Goal: Information Seeking & Learning: Learn about a topic

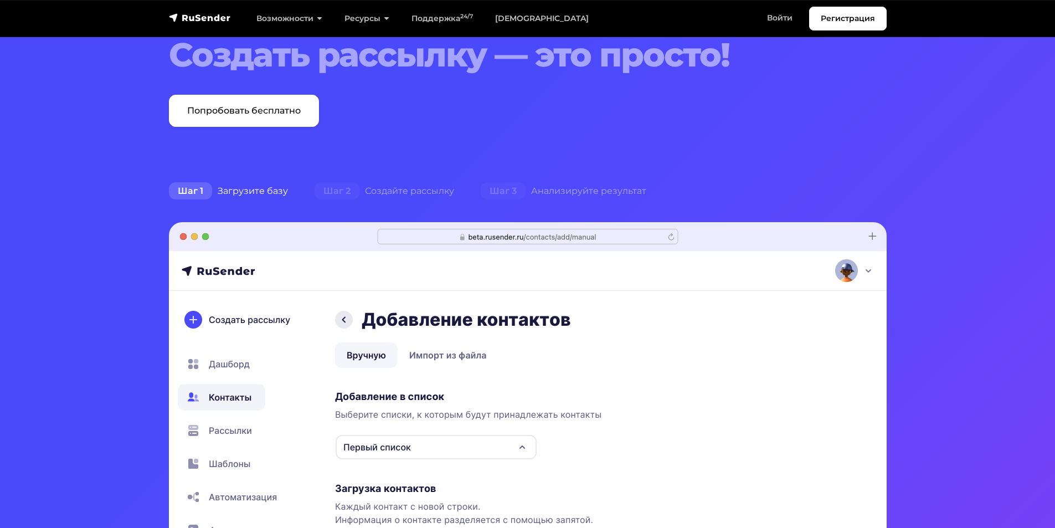
scroll to position [55, 0]
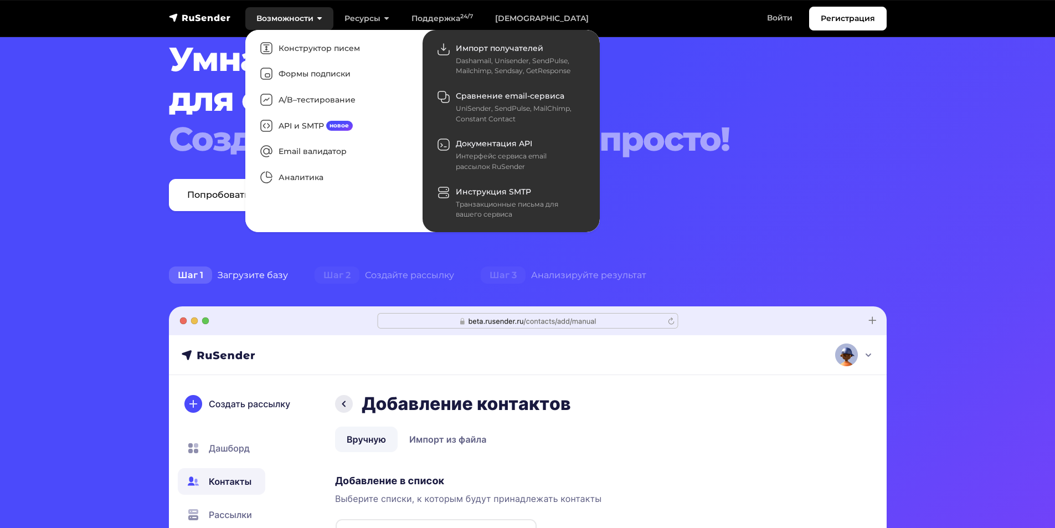
click at [299, 15] on link "Возможности" at bounding box center [289, 18] width 88 height 23
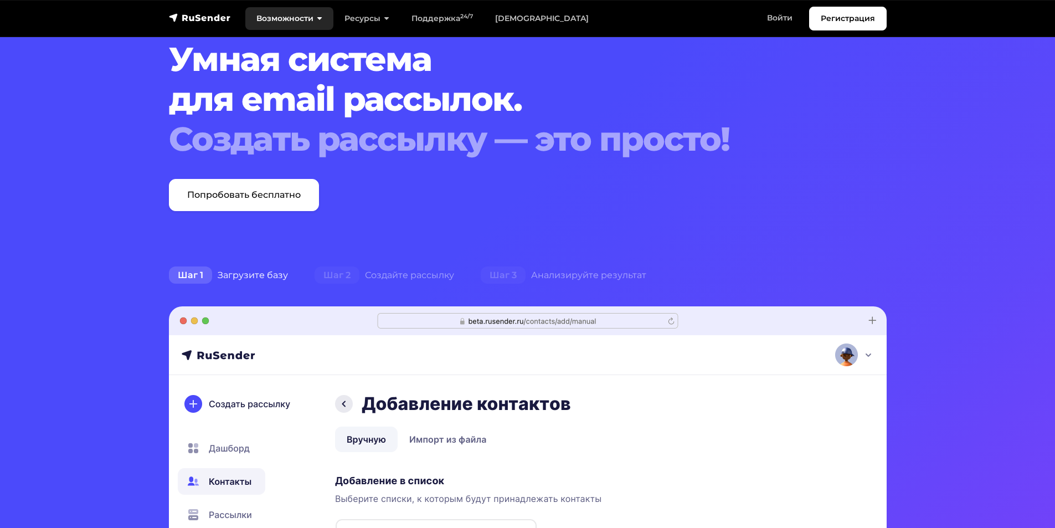
click at [299, 15] on link "Возможности" at bounding box center [289, 18] width 88 height 23
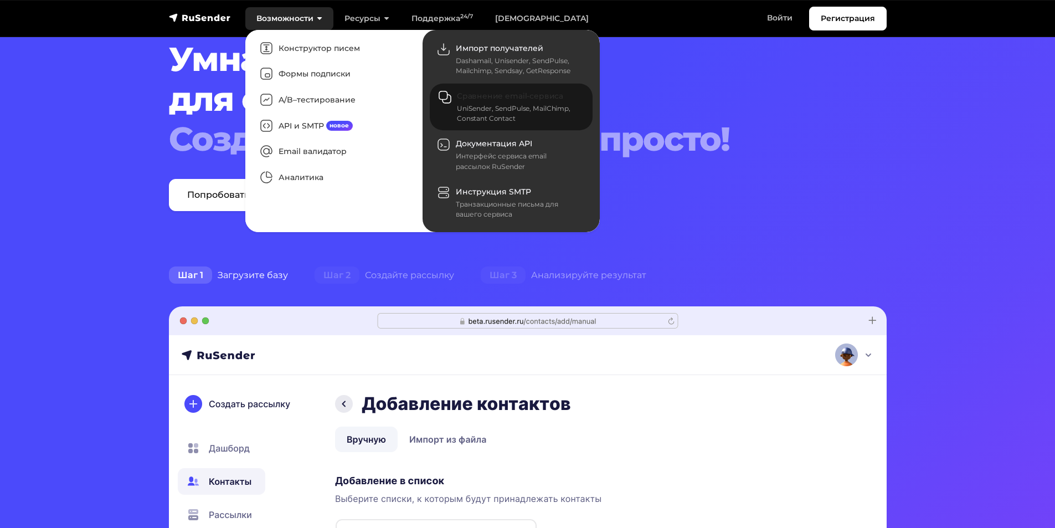
click at [519, 109] on div "UniSender, SendPulse, MailChimp, Constant Contact" at bounding box center [518, 114] width 122 height 20
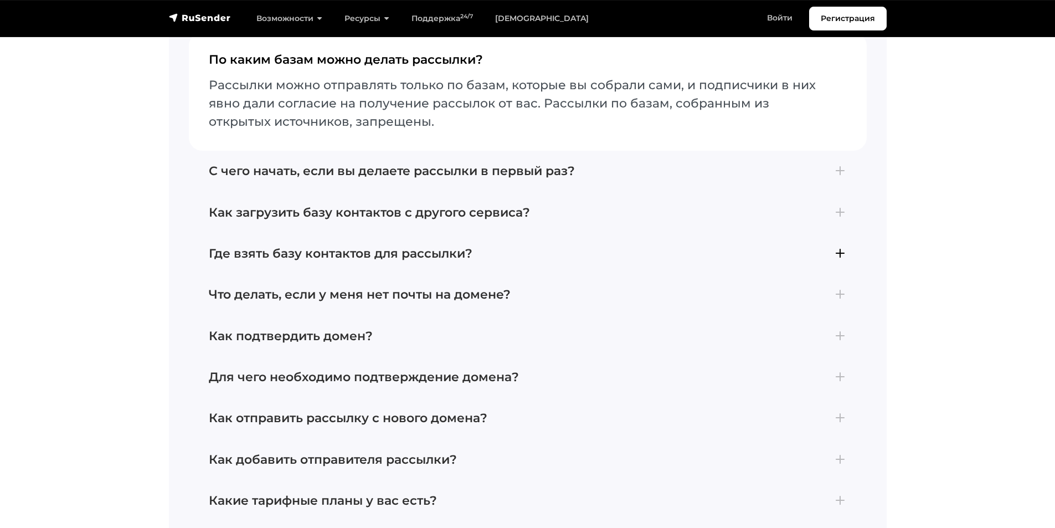
scroll to position [2824, 0]
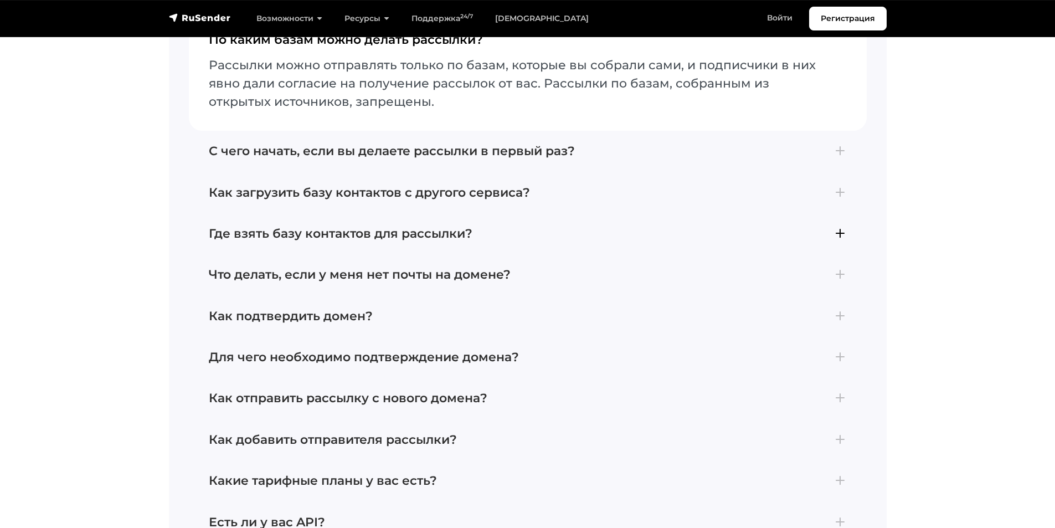
click at [450, 241] on h4 "Где взять базу контактов для рассылки?" at bounding box center [528, 233] width 638 height 14
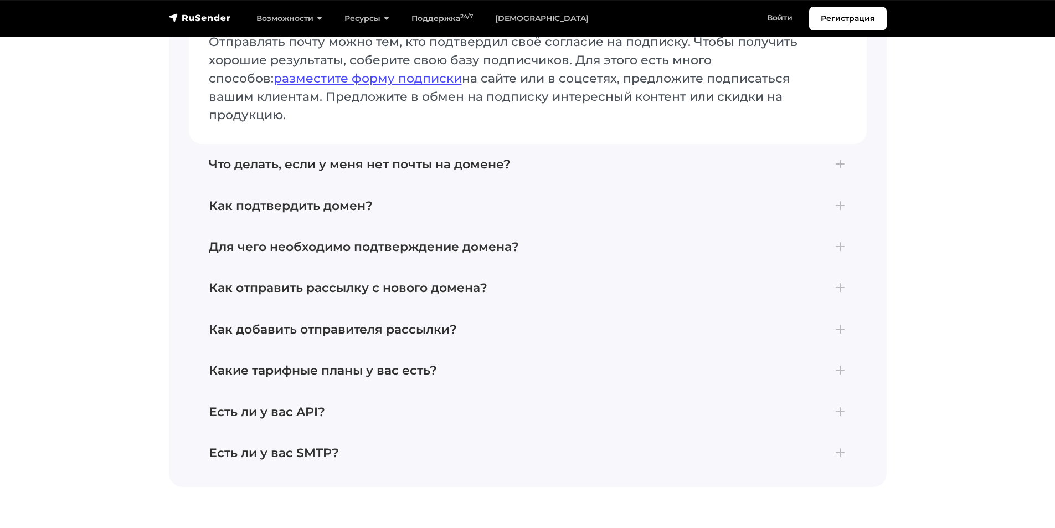
scroll to position [2990, 0]
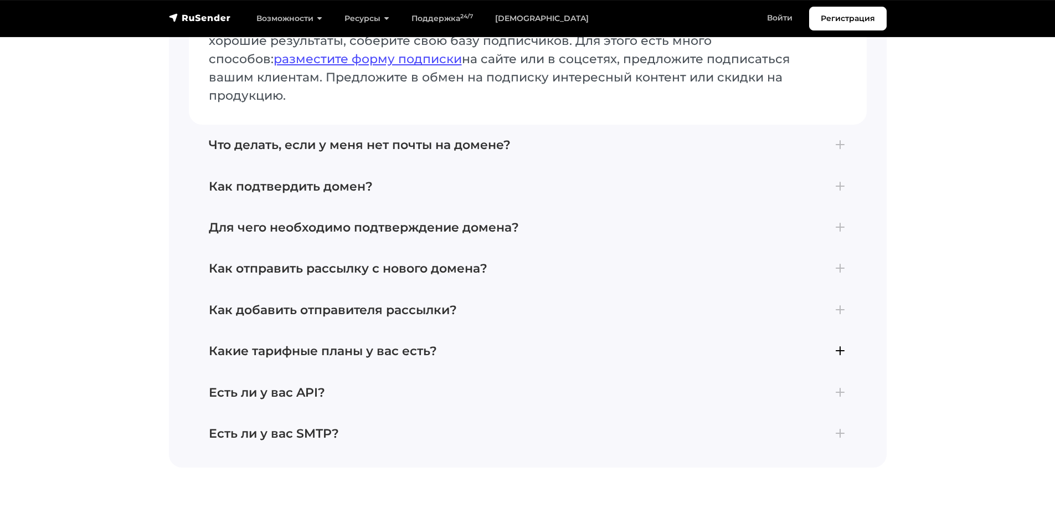
click at [416, 344] on h4 "Какие тарифные планы у вас есть?" at bounding box center [528, 351] width 638 height 14
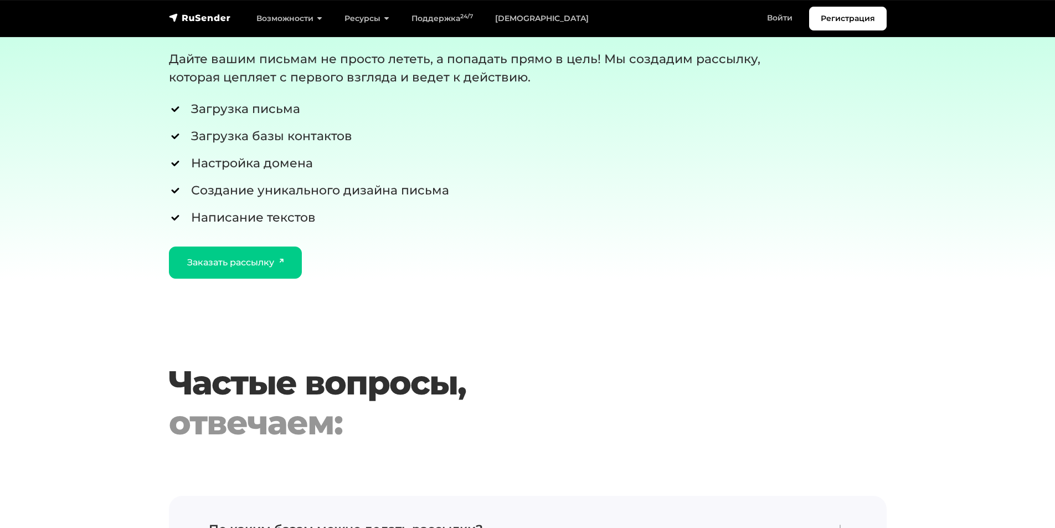
scroll to position [2160, 0]
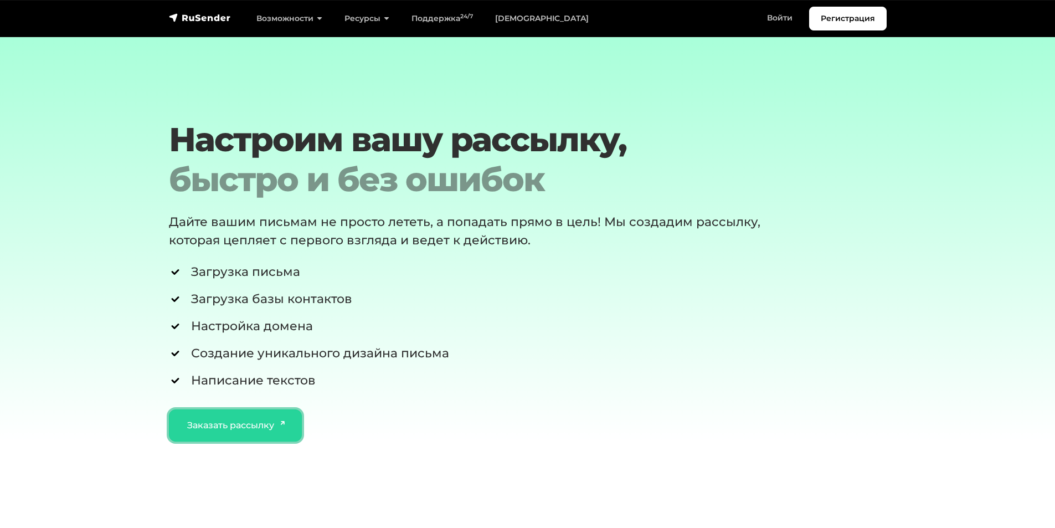
click at [238, 437] on link "Заказать рассылку" at bounding box center [235, 425] width 133 height 32
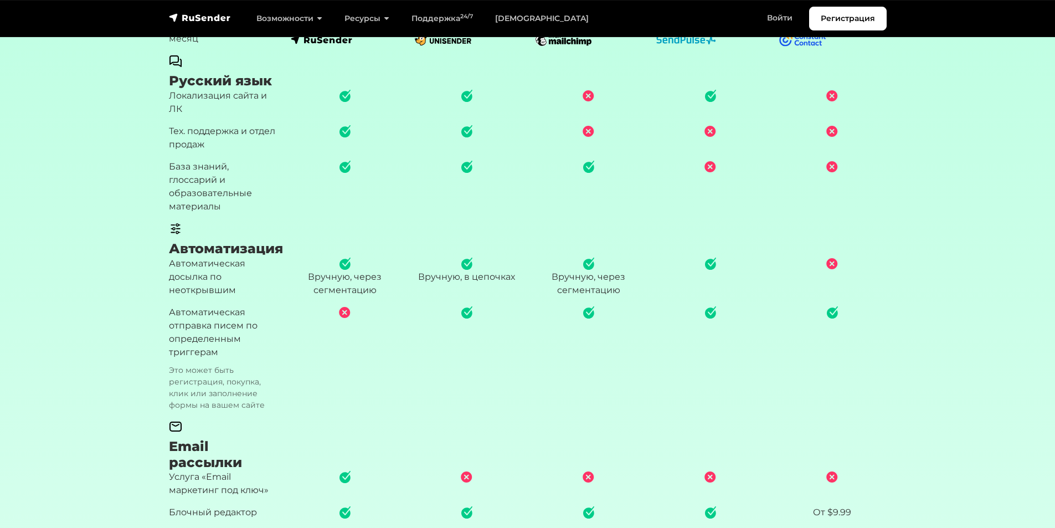
scroll to position [388, 0]
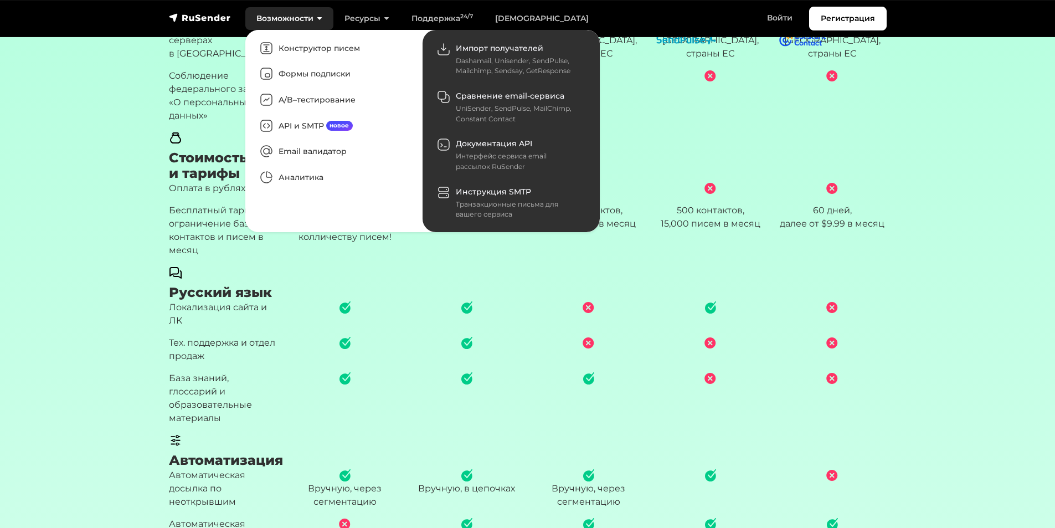
click at [292, 14] on link "Возможности" at bounding box center [289, 18] width 88 height 23
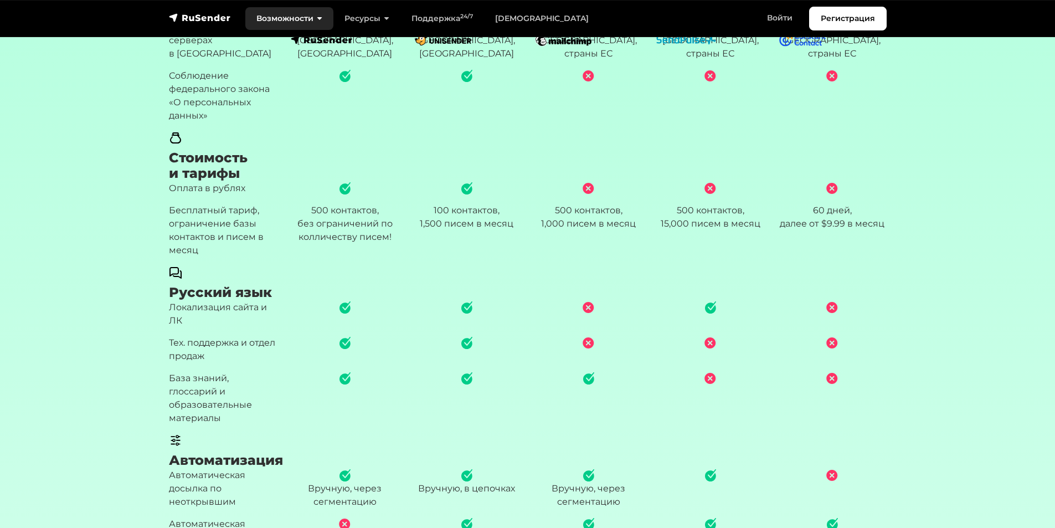
click at [292, 14] on link "Возможности" at bounding box center [289, 18] width 88 height 23
click at [511, 23] on link "[DEMOGRAPHIC_DATA]" at bounding box center [542, 18] width 116 height 23
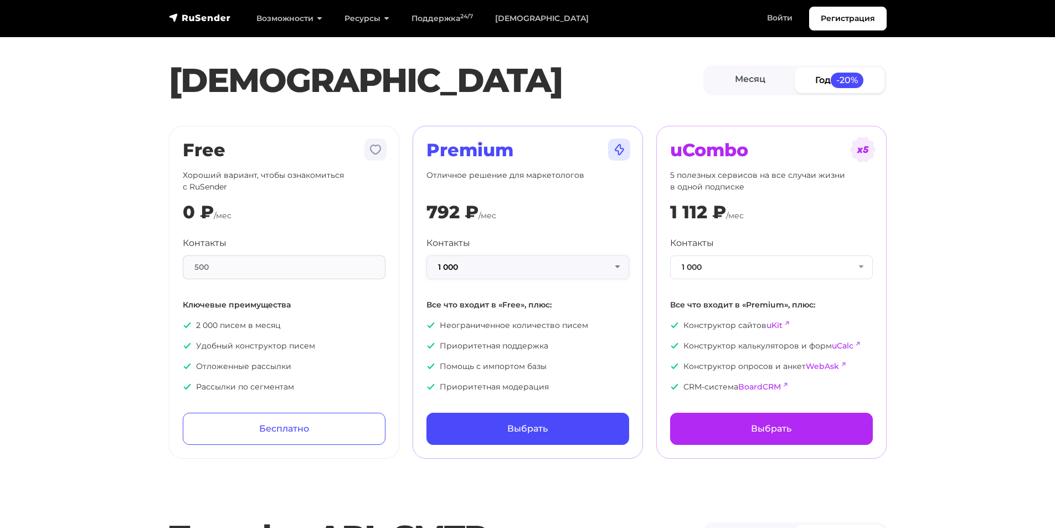
click at [606, 264] on button "1 000" at bounding box center [527, 267] width 203 height 24
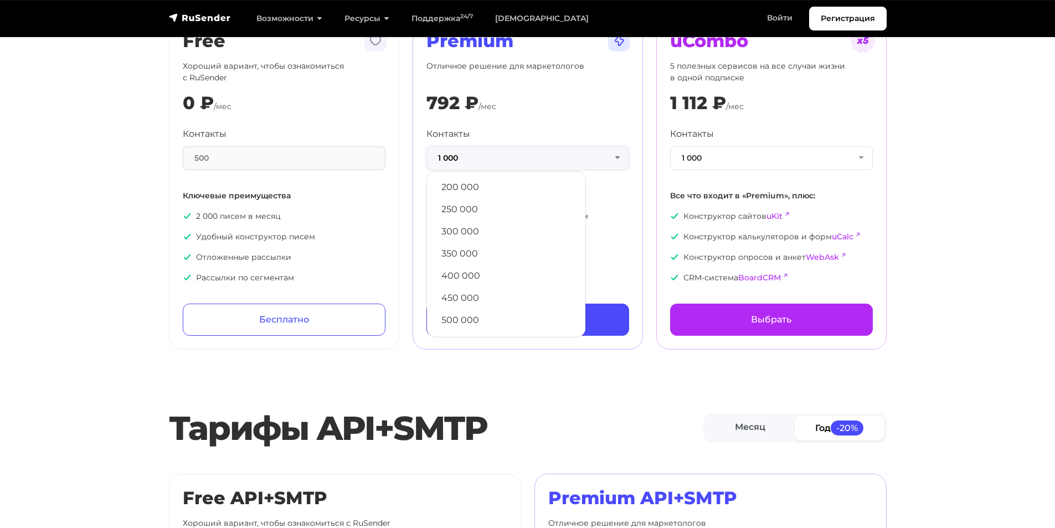
scroll to position [111, 0]
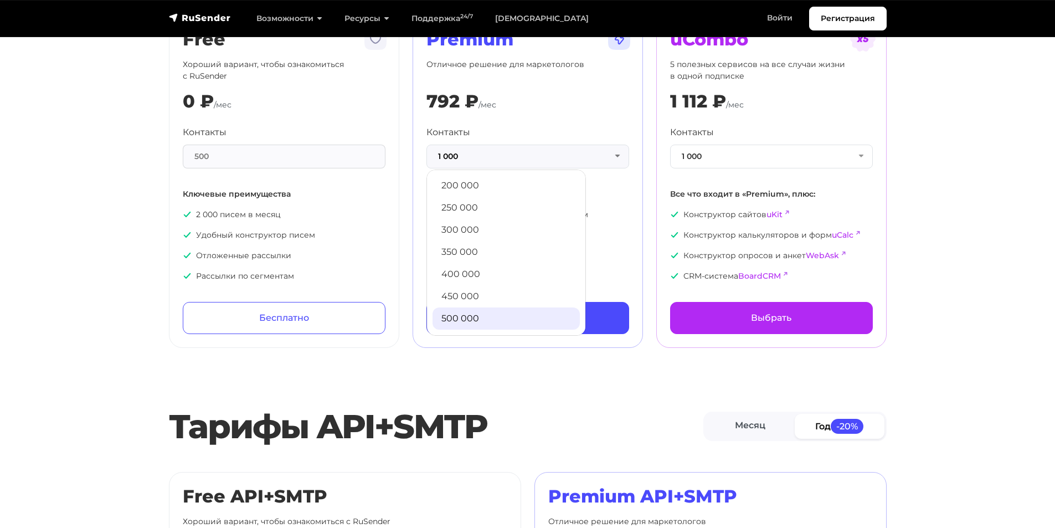
click at [465, 320] on link "500 000" at bounding box center [505, 318] width 147 height 22
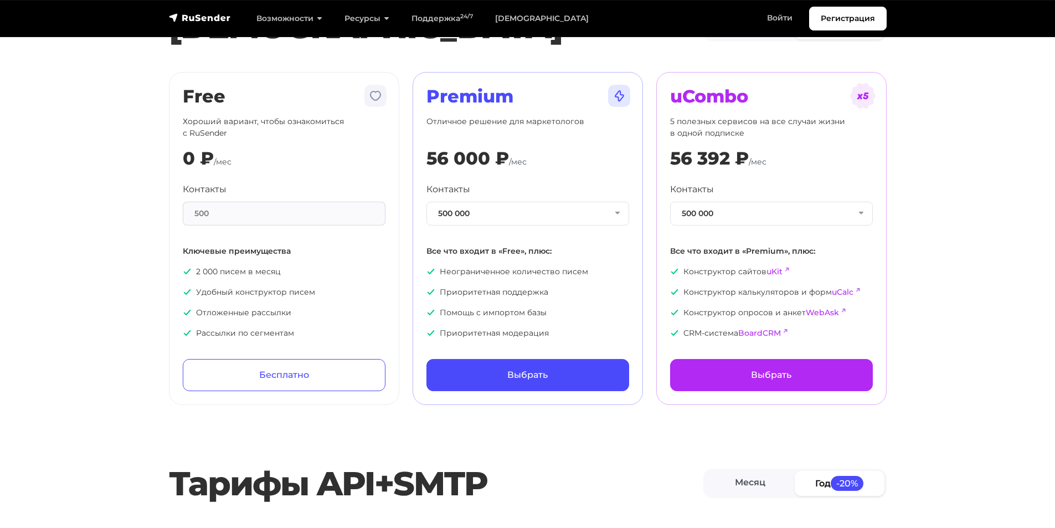
scroll to position [0, 0]
